Goal: Use online tool/utility: Utilize a website feature to perform a specific function

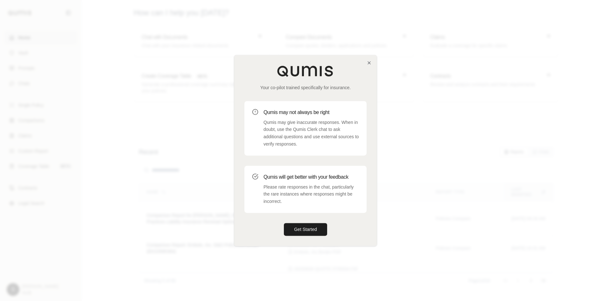
click at [310, 230] on button "Get Started" at bounding box center [305, 229] width 43 height 13
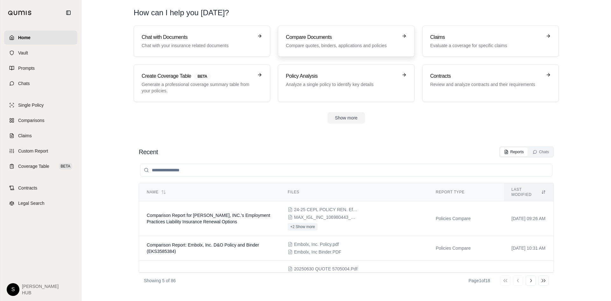
click at [342, 39] on h3 "Compare Documents" at bounding box center [342, 37] width 112 height 8
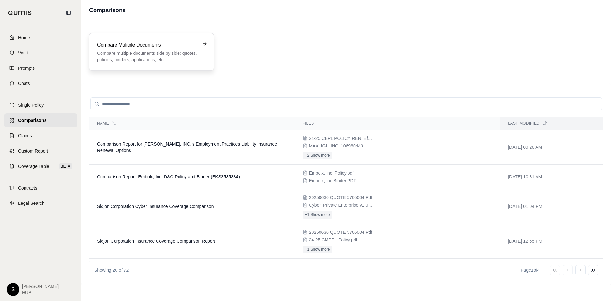
click at [136, 62] on p "Compare multiple documents side by side: quotes, policies, binders, application…" at bounding box center [147, 56] width 100 height 13
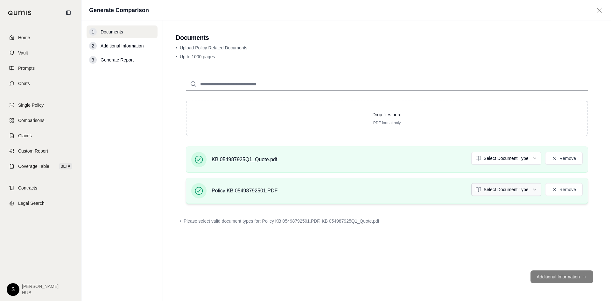
click at [506, 192] on html "Home Vault Prompts Chats Single Policy Comparisons Claims Custom Report Coverag…" at bounding box center [305, 150] width 611 height 301
click at [489, 163] on html "Home Vault Prompts Chats Single Policy Comparisons Claims Custom Report Coverag…" at bounding box center [305, 150] width 611 height 301
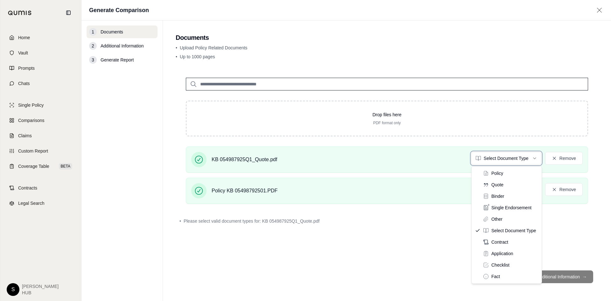
click at [497, 158] on html "Home Vault Prompts Chats Single Policy Comparisons Claims Custom Report Coverag…" at bounding box center [305, 150] width 611 height 301
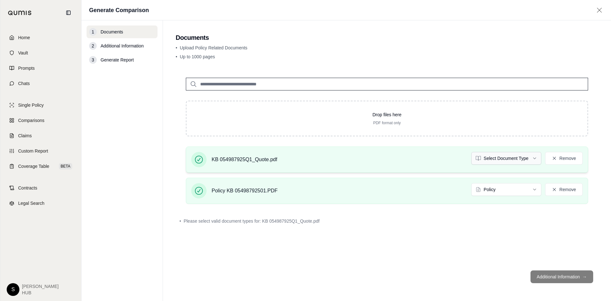
click at [496, 159] on html "Home Vault Prompts Chats Single Policy Comparisons Claims Custom Report Coverag…" at bounding box center [305, 150] width 611 height 301
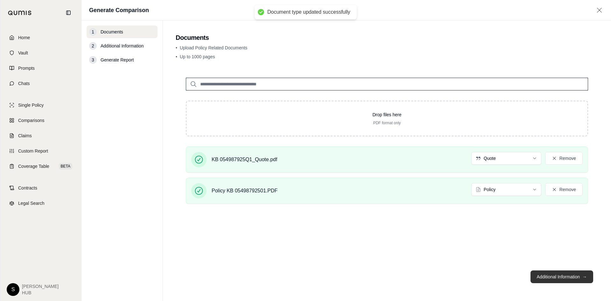
click at [558, 276] on button "Additional Information →" at bounding box center [562, 276] width 63 height 13
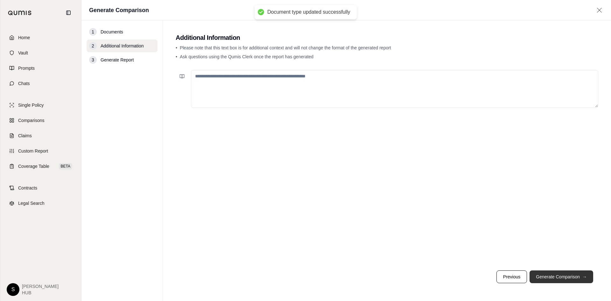
click at [558, 276] on button "Generate Comparison →" at bounding box center [562, 276] width 64 height 13
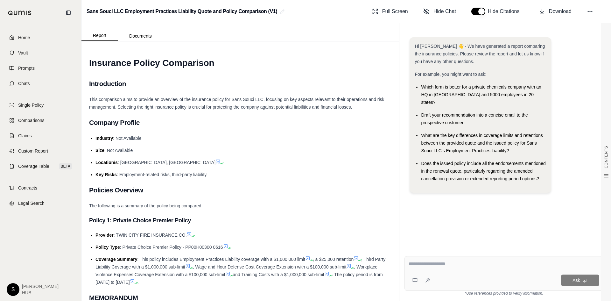
click at [420, 264] on textarea at bounding box center [504, 264] width 191 height 8
type textarea "**********"
click at [582, 282] on button "Ask" at bounding box center [580, 279] width 38 height 11
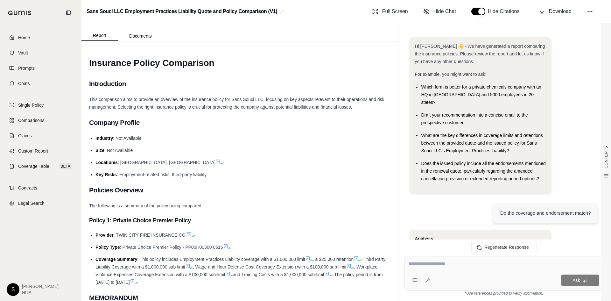
scroll to position [1301, 0]
